Goal: Ask a question

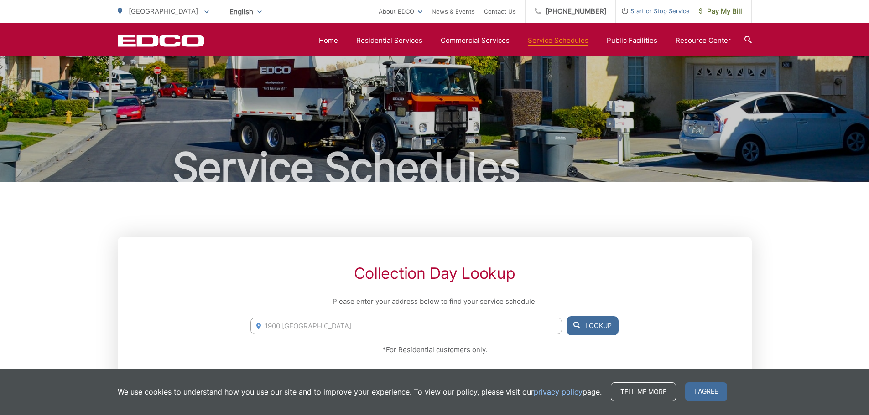
scroll to position [182, 0]
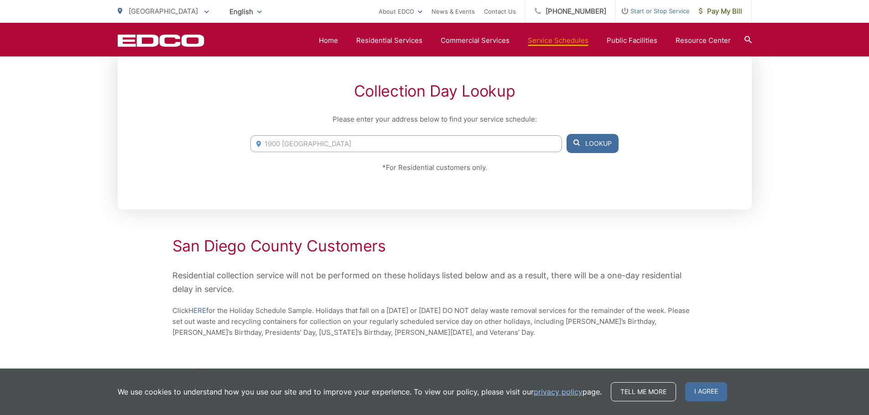
click at [494, 147] on input "1900 [GEOGRAPHIC_DATA]" at bounding box center [405, 143] width 311 height 17
click at [600, 143] on button "Lookup" at bounding box center [592, 143] width 52 height 19
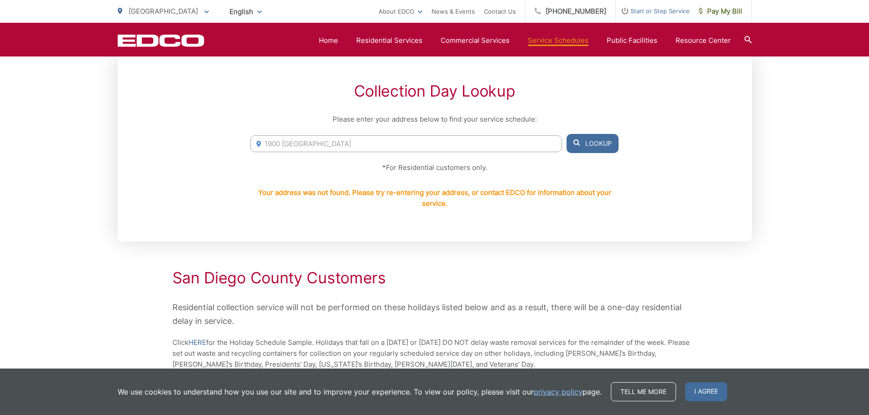
click at [460, 145] on input "1900 [GEOGRAPHIC_DATA]" at bounding box center [405, 143] width 311 height 17
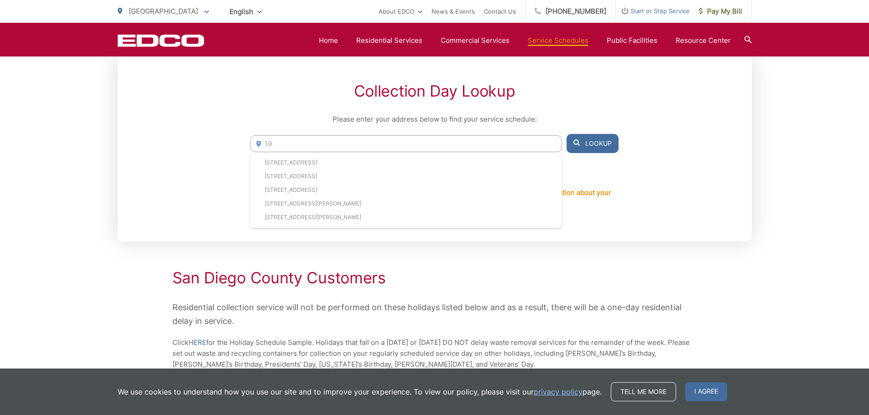
type input "1"
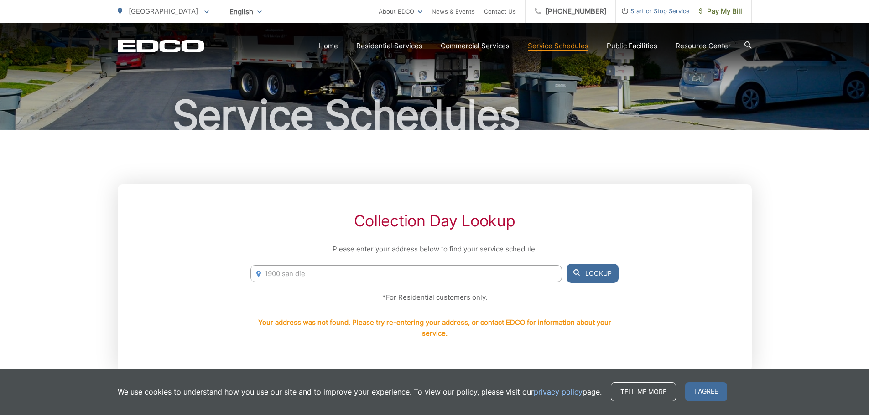
scroll to position [0, 0]
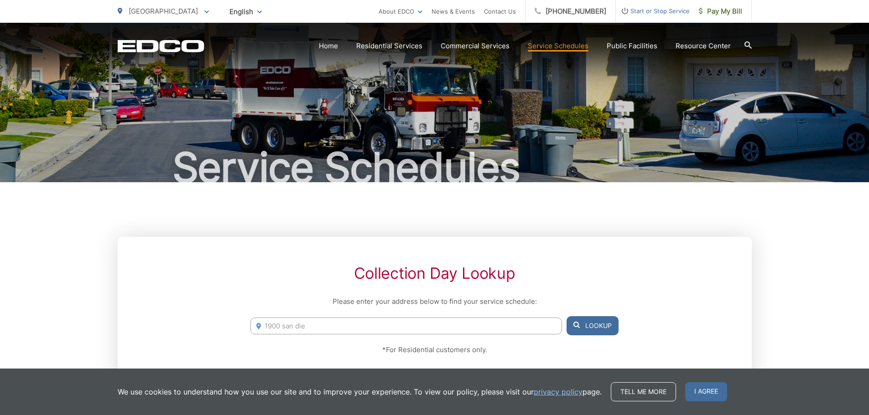
click at [313, 332] on input "1900 san die" at bounding box center [405, 326] width 311 height 17
click at [605, 327] on button "Lookup" at bounding box center [592, 326] width 52 height 19
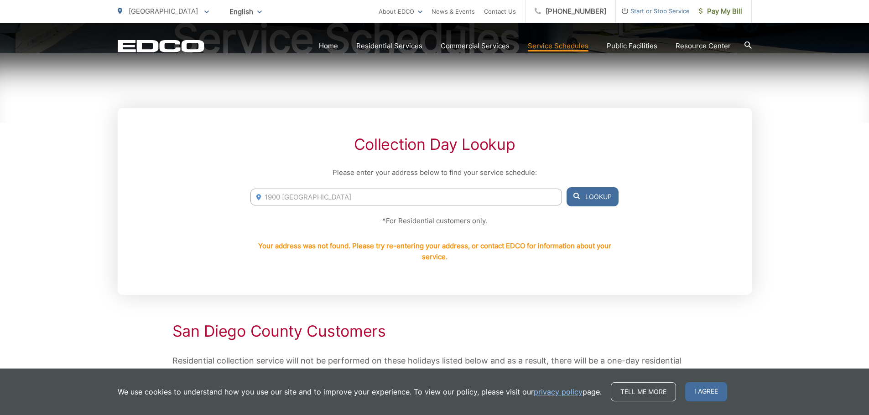
scroll to position [137, 0]
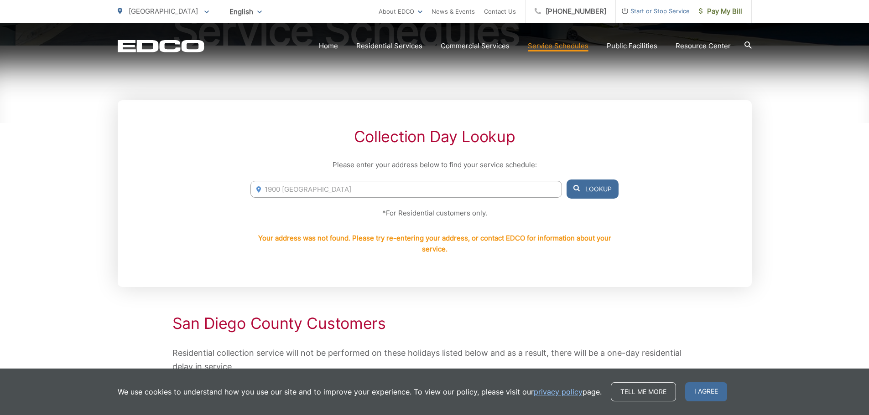
click at [335, 188] on input "1900 [GEOGRAPHIC_DATA]" at bounding box center [405, 189] width 311 height 17
type input "1900 [GEOGRAPHIC_DATA]"
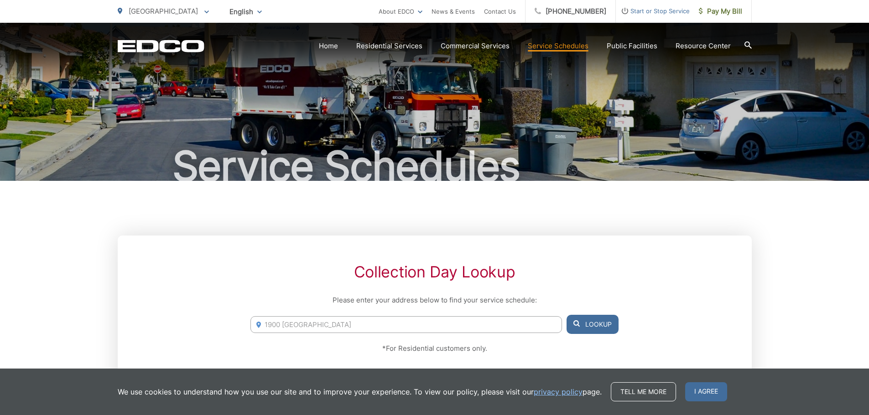
scroll to position [0, 0]
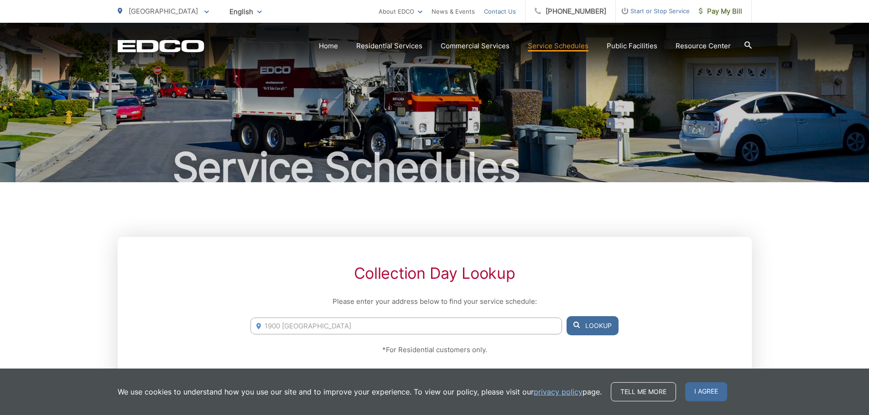
click at [510, 11] on link "Contact Us" at bounding box center [500, 11] width 32 height 11
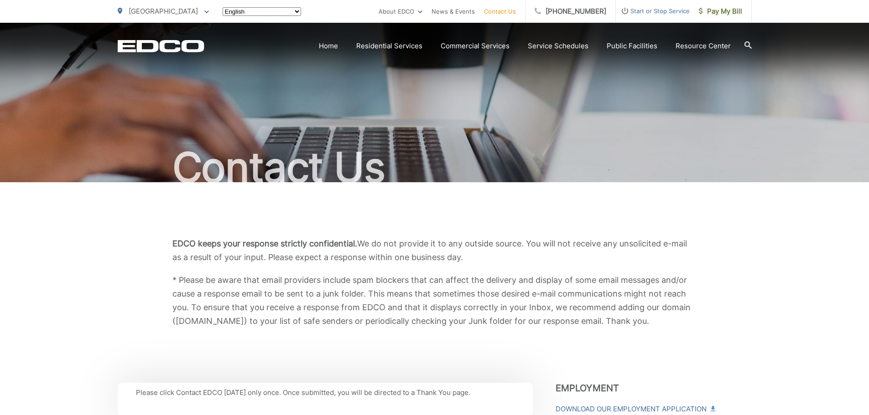
scroll to position [274, 0]
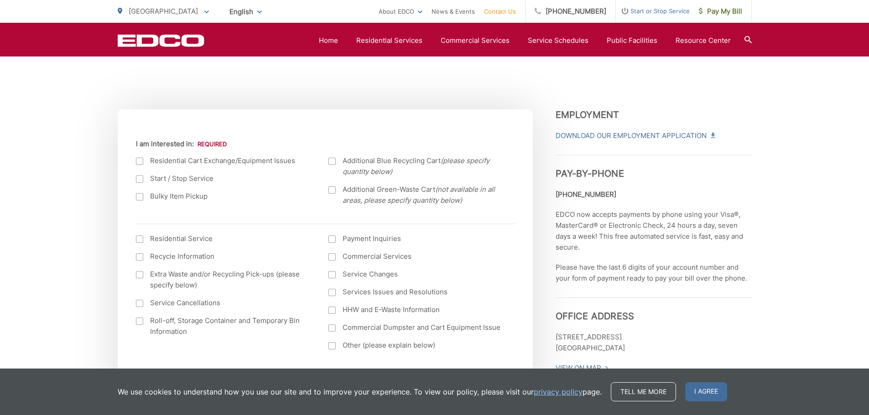
click at [265, 158] on label "Residential Cart Exchange/Equipment Issues" at bounding box center [223, 161] width 175 height 11
click at [0, 0] on input "I am interested in:" at bounding box center [0, 0] width 0 height 0
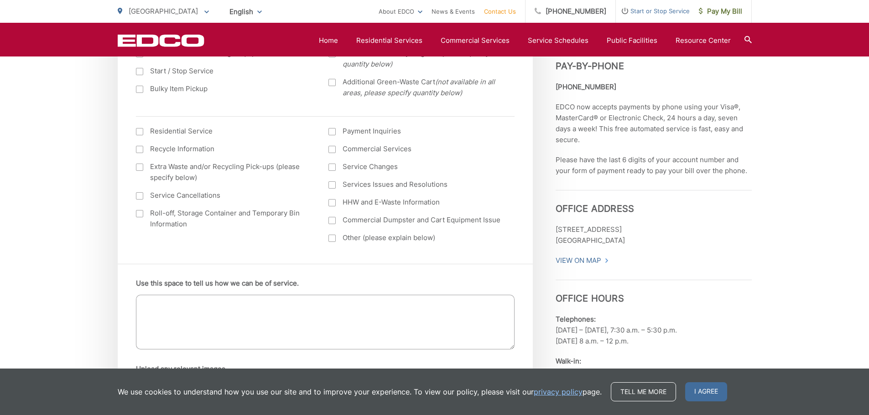
scroll to position [365, 0]
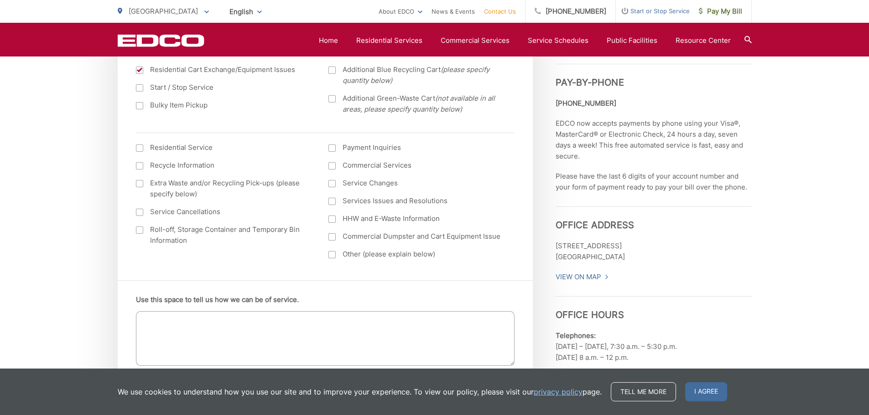
click at [140, 146] on div at bounding box center [139, 148] width 7 height 7
click at [0, 0] on input "I am interested in: (continued) *" at bounding box center [0, 0] width 0 height 0
click at [138, 109] on div at bounding box center [139, 105] width 7 height 7
click at [0, 0] on input "Bulky Item Pickup" at bounding box center [0, 0] width 0 height 0
click at [138, 109] on div at bounding box center [139, 105] width 7 height 7
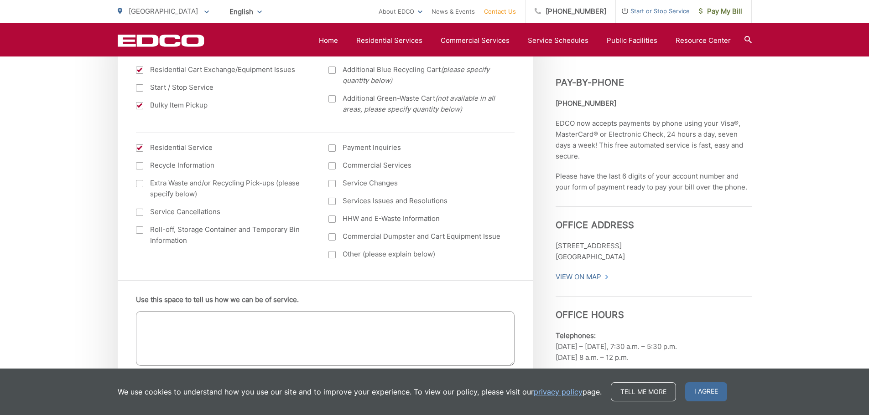
click at [0, 0] on input "Bulky Item Pickup" at bounding box center [0, 0] width 0 height 0
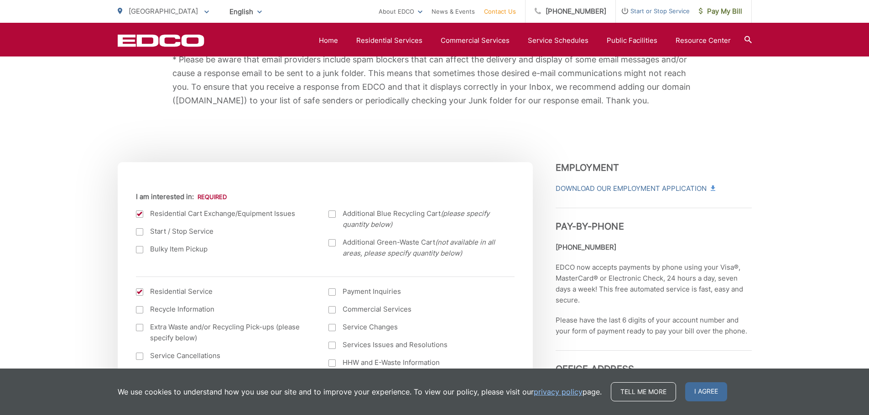
scroll to position [274, 0]
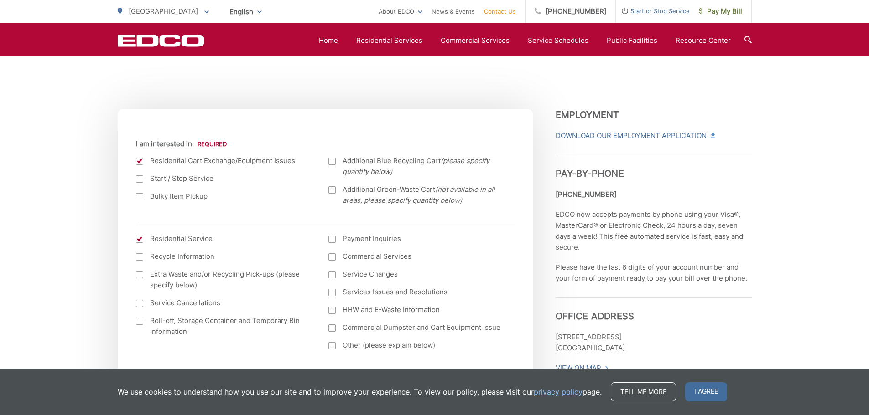
click at [141, 177] on div at bounding box center [139, 179] width 7 height 7
click at [0, 0] on input "Start / Stop Service" at bounding box center [0, 0] width 0 height 0
click at [140, 162] on div at bounding box center [139, 161] width 7 height 7
click at [0, 0] on input "I am interested in:" at bounding box center [0, 0] width 0 height 0
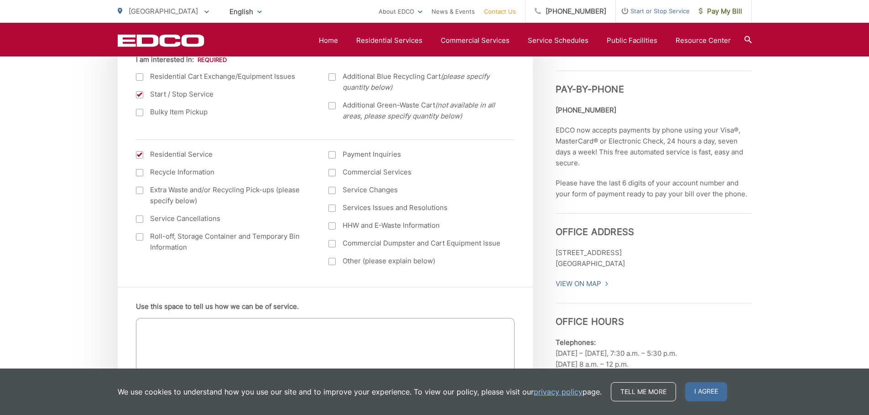
scroll to position [365, 0]
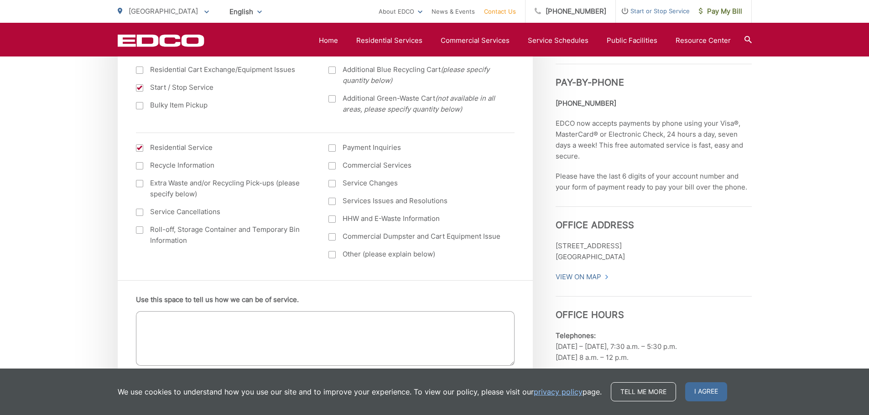
click at [334, 182] on div at bounding box center [331, 183] width 7 height 7
click at [0, 0] on input "Service Changes" at bounding box center [0, 0] width 0 height 0
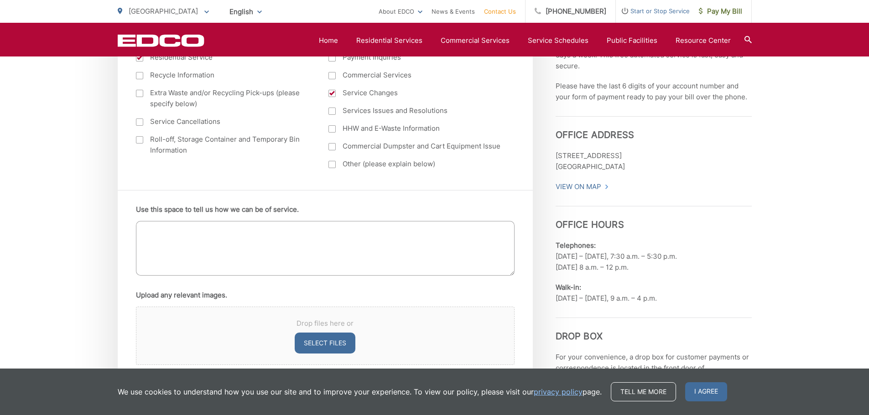
scroll to position [456, 0]
click at [157, 244] on textarea "Use this space to tell us how we can be of service." at bounding box center [325, 247] width 379 height 55
type textarea "C"
drag, startPoint x: 317, startPoint y: 232, endPoint x: 168, endPoint y: 224, distance: 148.4
click at [168, 224] on textarea "Do you cover the area at 1900 San Diego Ave." at bounding box center [325, 247] width 379 height 55
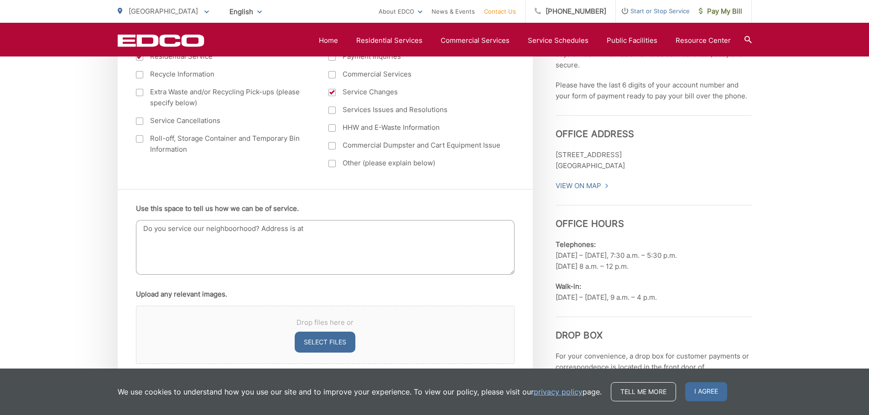
paste textarea "1900 San Diego Ave, San Diego, CA 92110"
click at [199, 227] on textarea "Do you service our neighboorhood? Address is at 1900 San Diego Ave, San Diego, …" at bounding box center [325, 247] width 379 height 55
click at [346, 234] on textarea "Do you service this neighborhood? Address is at 1900 San Diego Ave, San Diego, …" at bounding box center [325, 247] width 379 height 55
click at [466, 244] on textarea "Do you service this neighborhood? Address is at 1900 San Diego Ave, San Diego, …" at bounding box center [325, 247] width 379 height 55
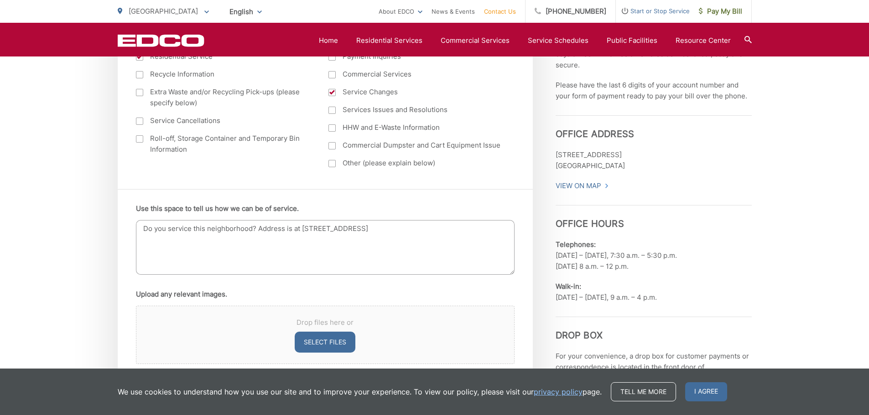
type textarea "Do you service this neighborhood? Address is at 1900 San Diego Ave, San Diego, …"
